Goal: Task Accomplishment & Management: Use online tool/utility

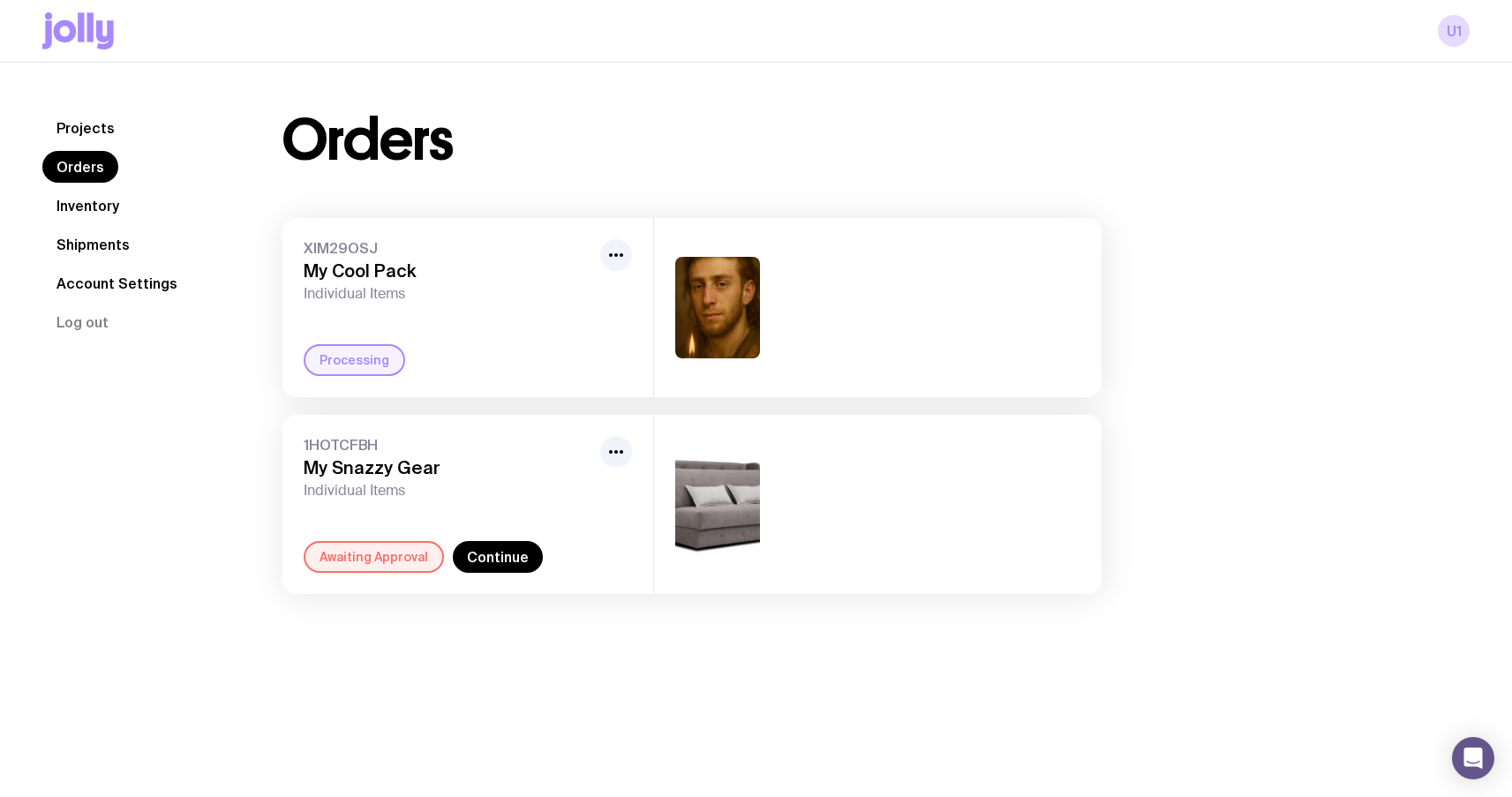
click at [88, 20] on icon at bounding box center [90, 27] width 6 height 29
click at [495, 546] on link "Continue" at bounding box center [498, 556] width 90 height 32
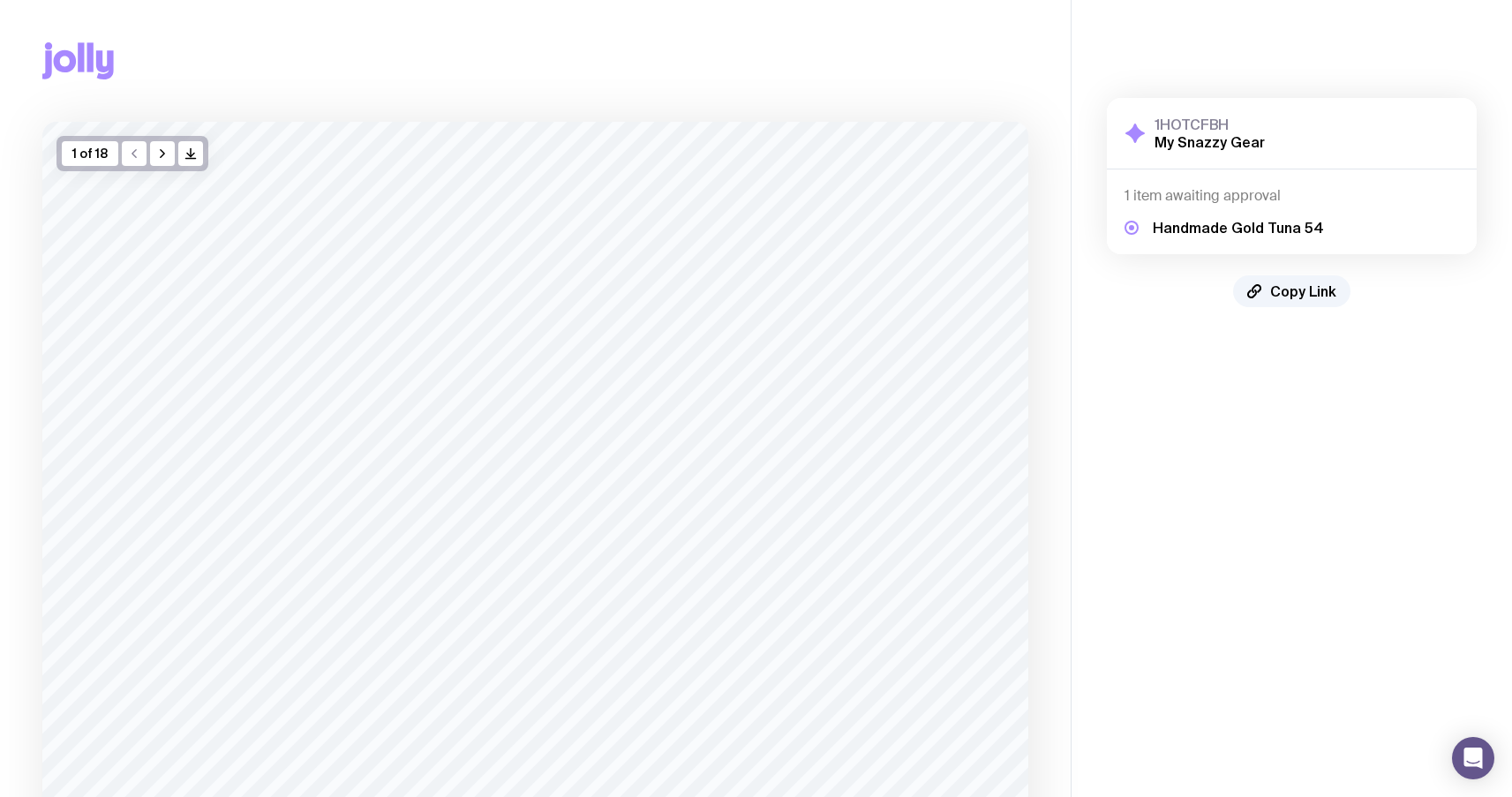
click at [86, 6] on div "Copy Link" at bounding box center [535, 60] width 986 height 122
click at [73, 96] on div "Copy Link" at bounding box center [535, 60] width 986 height 122
click at [84, 77] on icon at bounding box center [78, 60] width 72 height 37
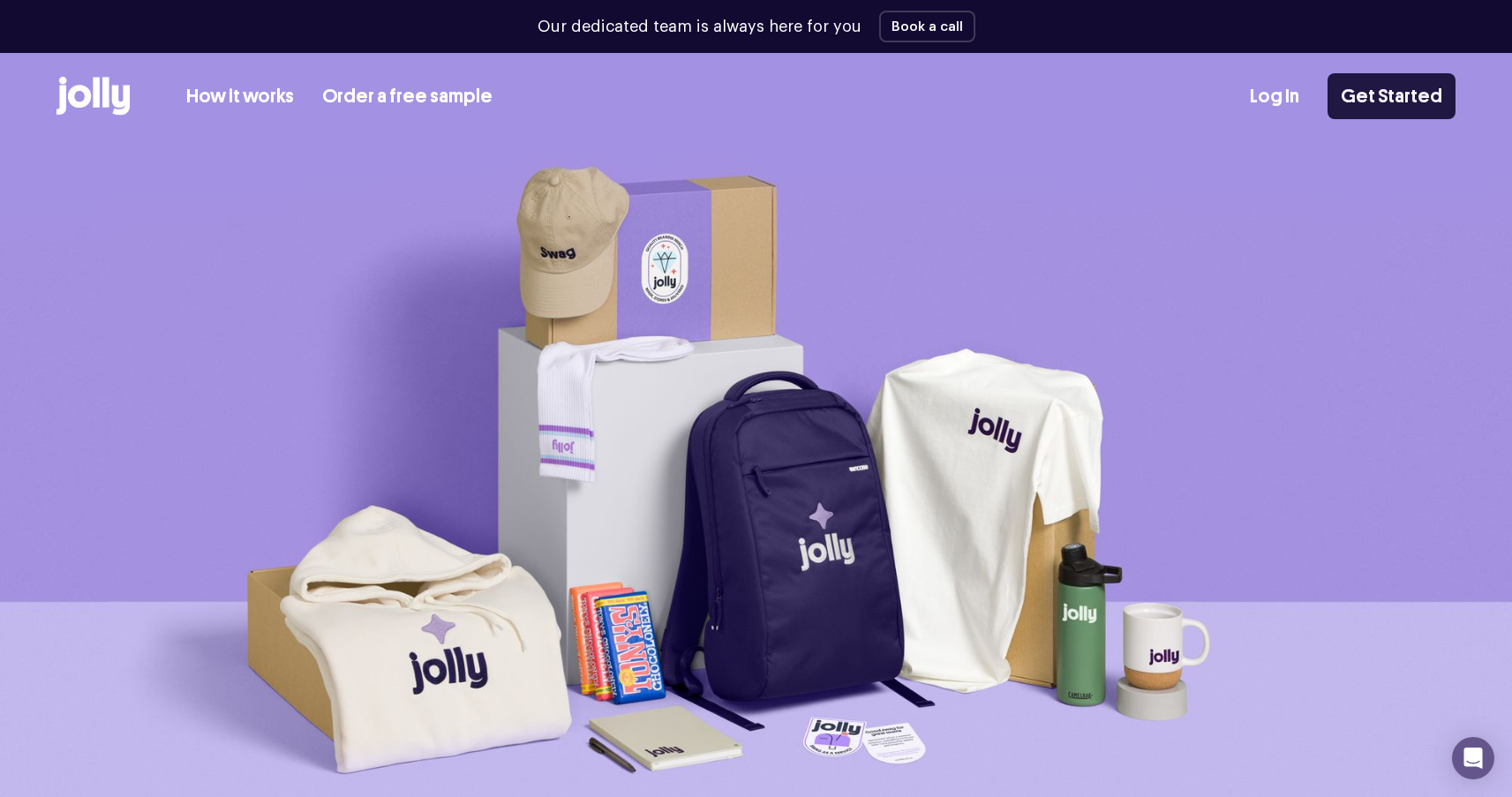
click at [1376, 97] on link "Get Started" at bounding box center [1391, 96] width 128 height 46
